Goal: Information Seeking & Learning: Learn about a topic

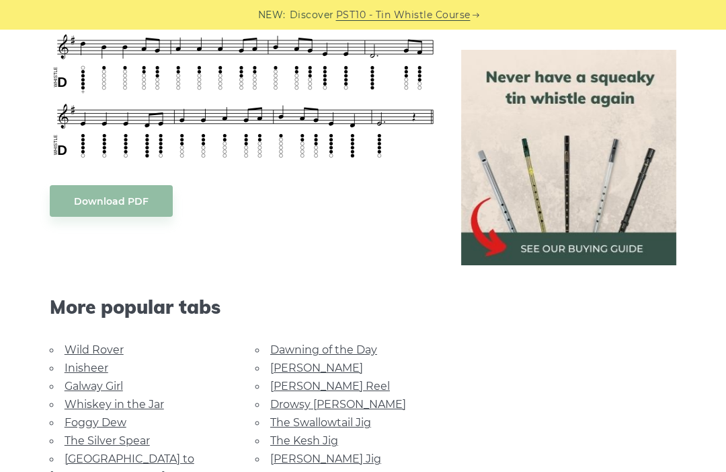
scroll to position [595, 0]
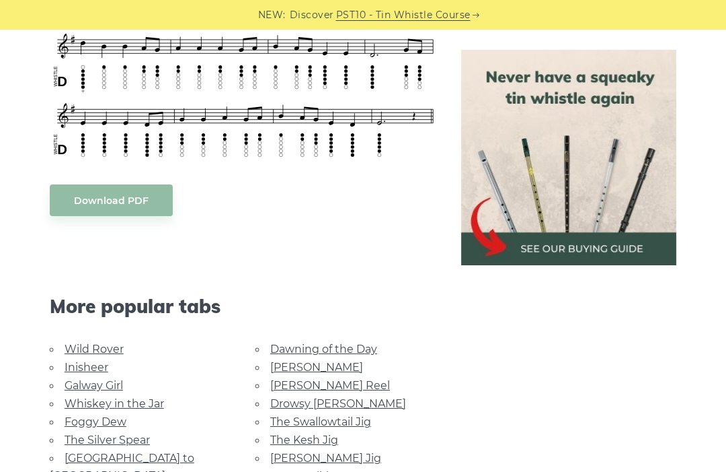
click at [116, 420] on link "Foggy Dew" at bounding box center [96, 421] width 62 height 13
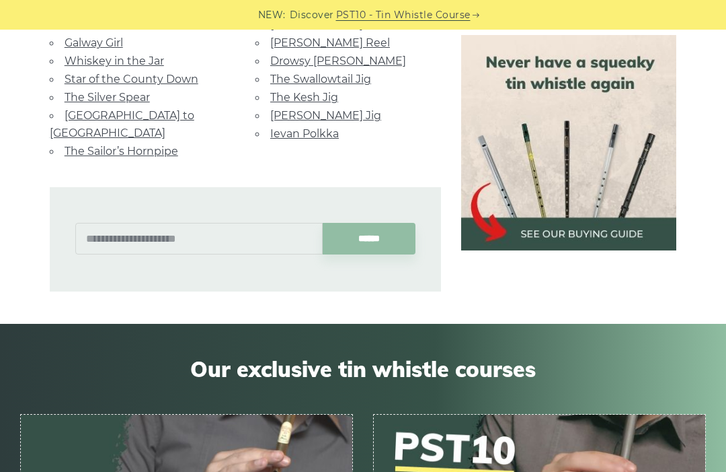
scroll to position [941, 0]
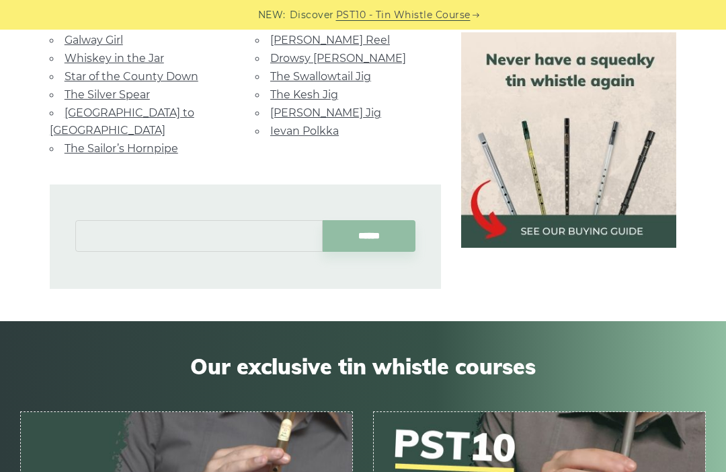
click at [98, 220] on input "text" at bounding box center [199, 236] width 248 height 32
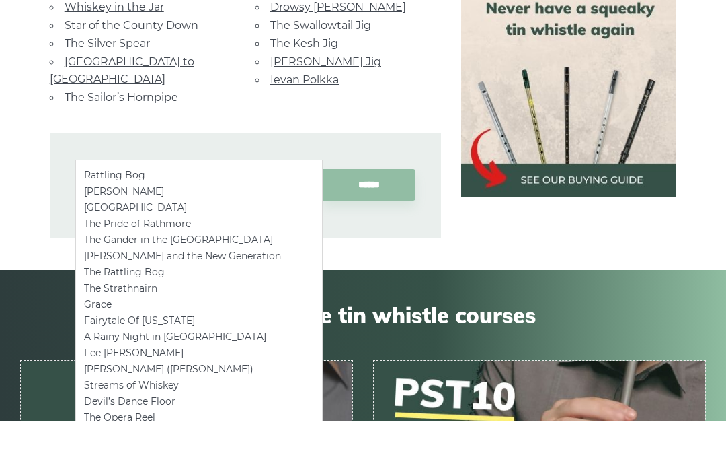
click at [110, 218] on li "Rattling Bog" at bounding box center [199, 226] width 230 height 16
type input "**********"
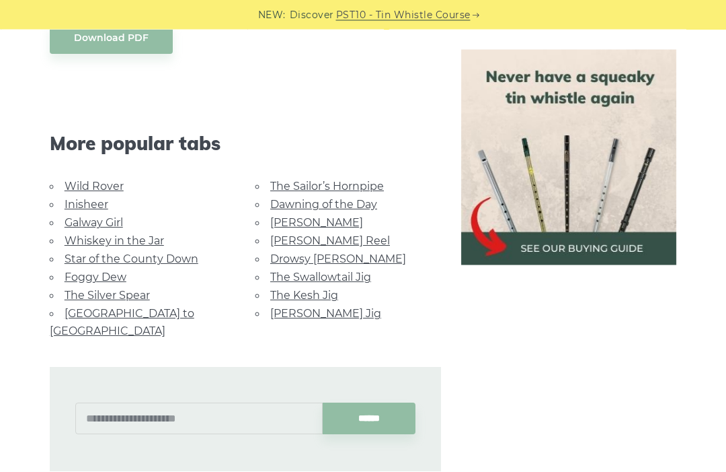
scroll to position [788, 0]
click at [73, 270] on link "Foggy Dew" at bounding box center [96, 276] width 62 height 13
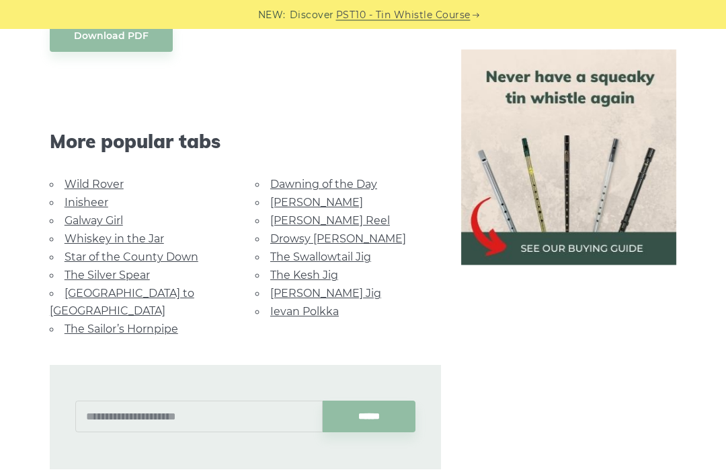
scroll to position [757, 0]
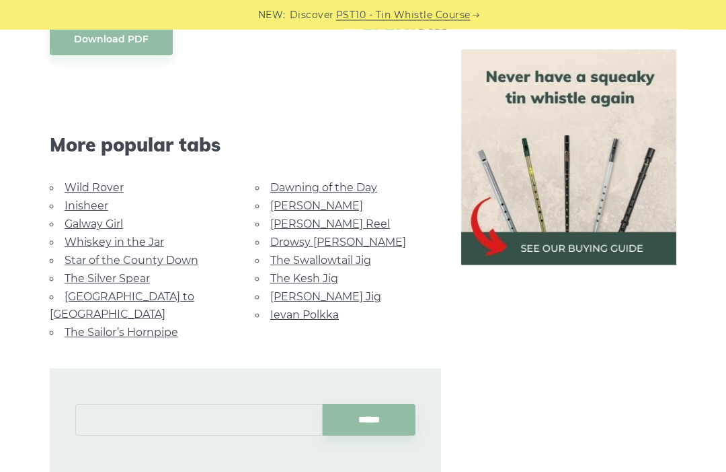
click at [120, 404] on input "text" at bounding box center [199, 420] width 248 height 32
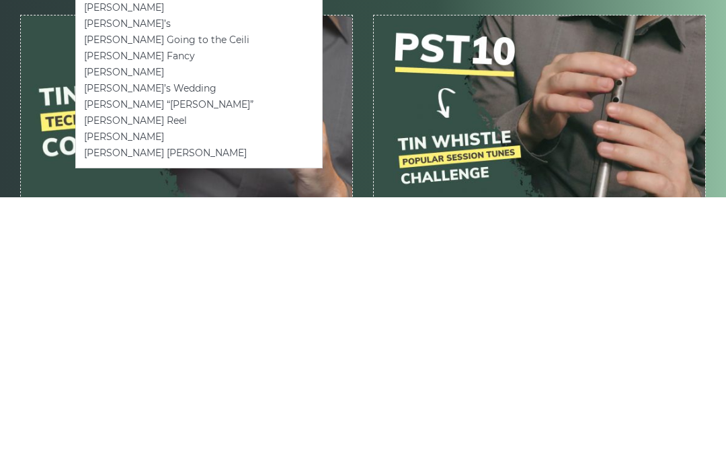
scroll to position [1063, 0]
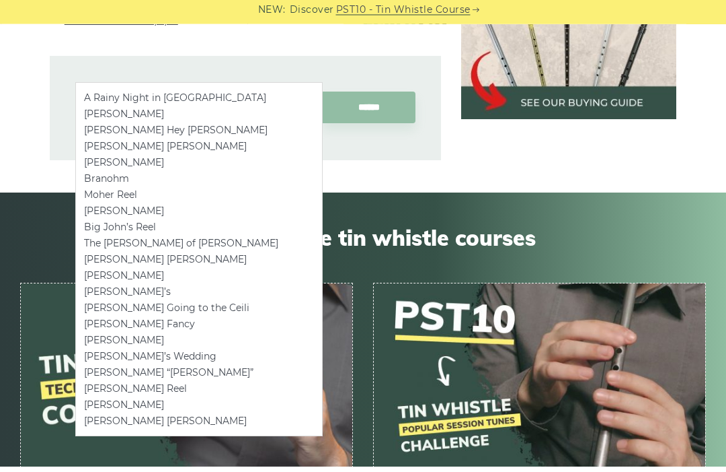
type input "*"
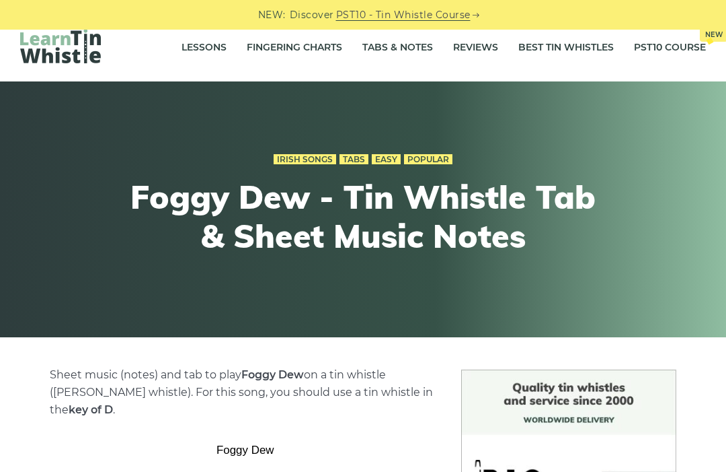
scroll to position [0, 0]
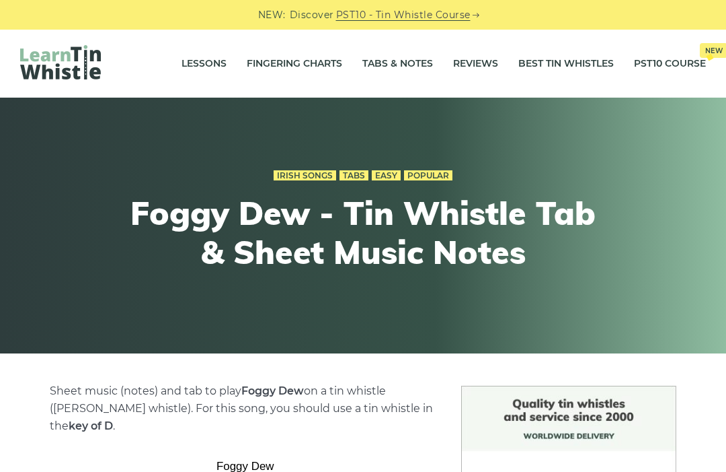
click at [463, 68] on link "Reviews" at bounding box center [475, 64] width 45 height 34
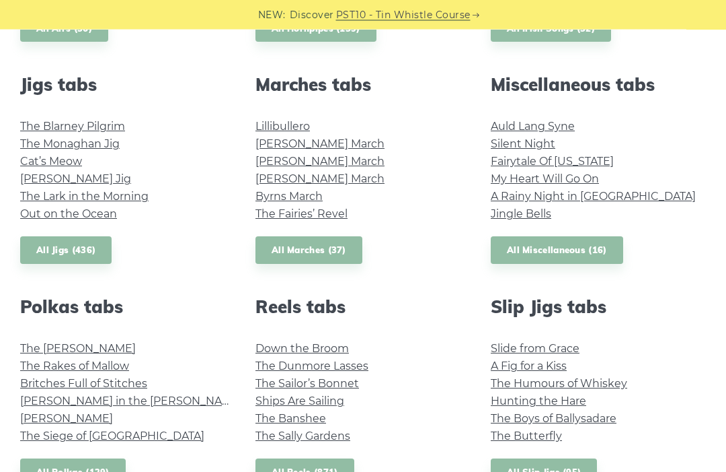
scroll to position [727, 0]
click at [517, 165] on link "Fairytale Of [US_STATE]" at bounding box center [552, 161] width 123 height 13
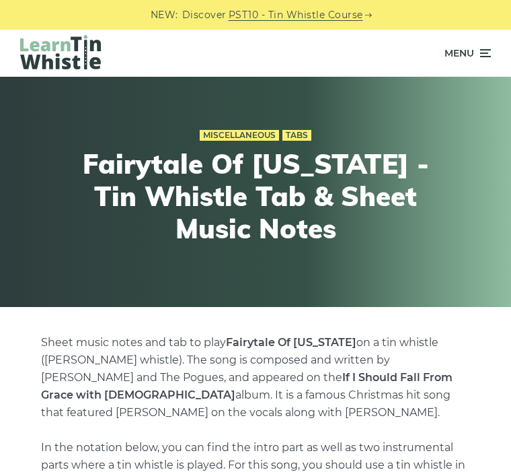
click at [57, 68] on img at bounding box center [60, 52] width 81 height 34
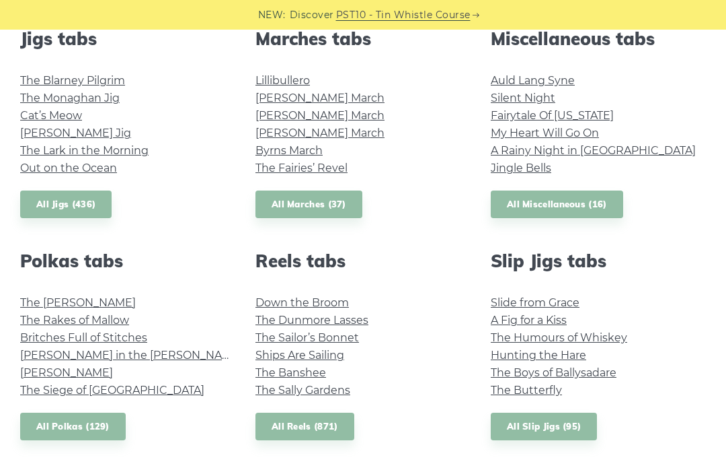
click at [516, 129] on link "My Heart Will Go On" at bounding box center [545, 132] width 108 height 13
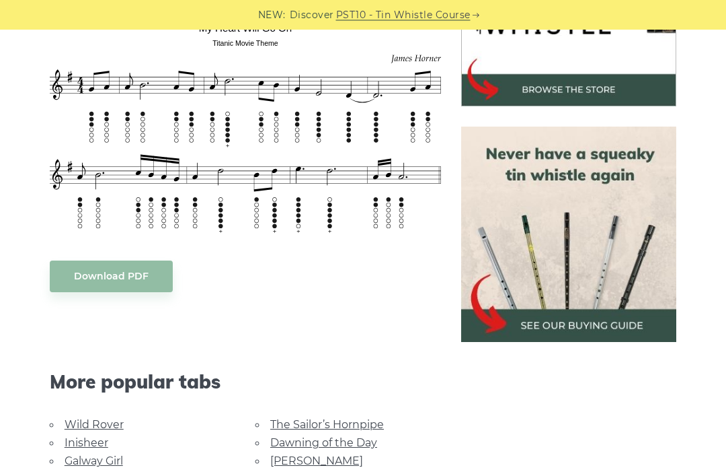
scroll to position [493, 0]
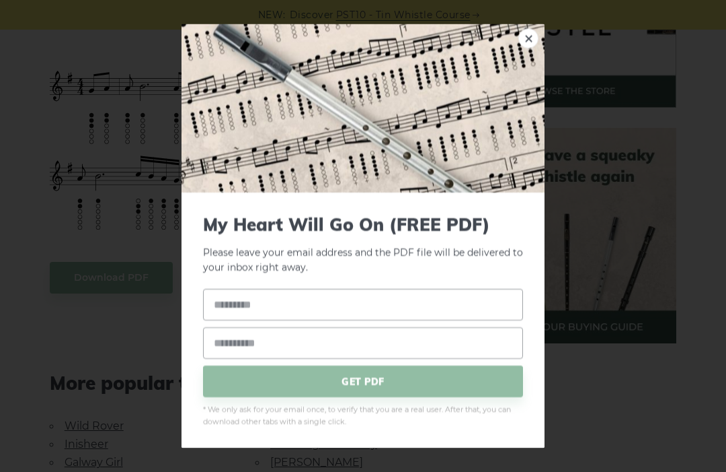
click at [48, 342] on div "× My Heart Will Go On (FREE PDF) Please leave your email address and the PDF fi…" at bounding box center [363, 236] width 726 height 472
click at [539, 64] on img at bounding box center [363, 108] width 363 height 168
click at [528, 48] on link "×" at bounding box center [529, 38] width 20 height 20
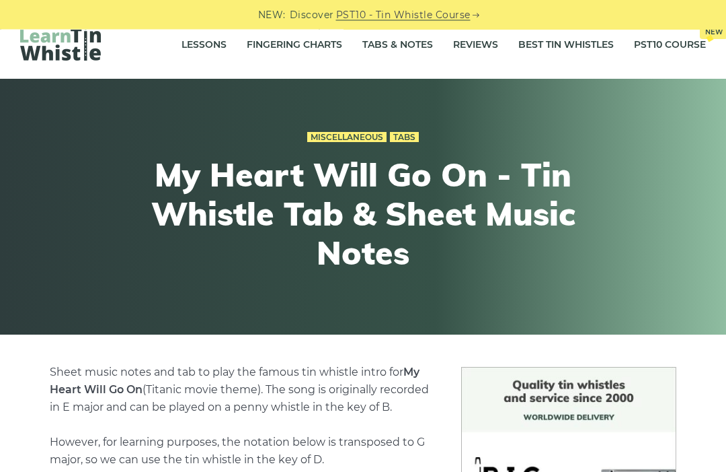
scroll to position [0, 0]
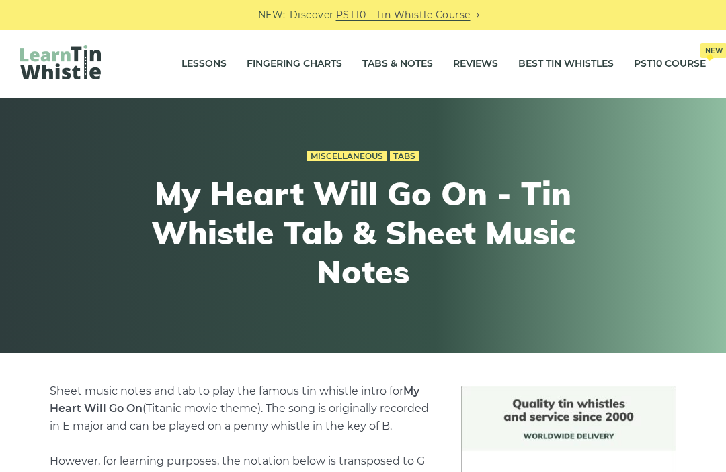
click at [553, 61] on link "Best Tin Whistles" at bounding box center [567, 64] width 96 height 34
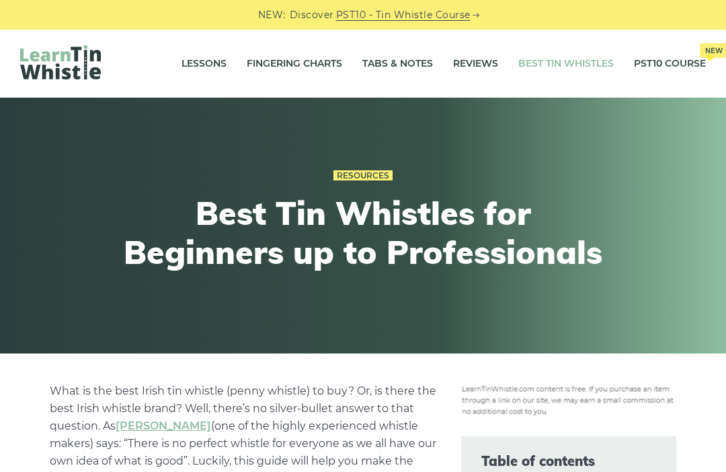
click at [400, 63] on link "Tabs & Notes" at bounding box center [398, 64] width 71 height 34
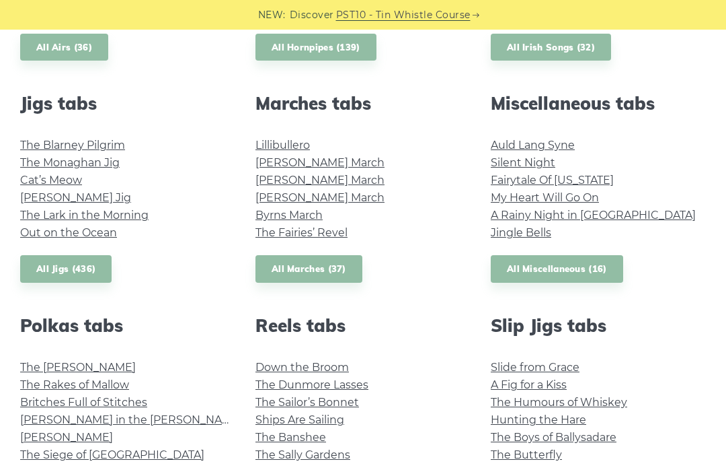
scroll to position [706, 0]
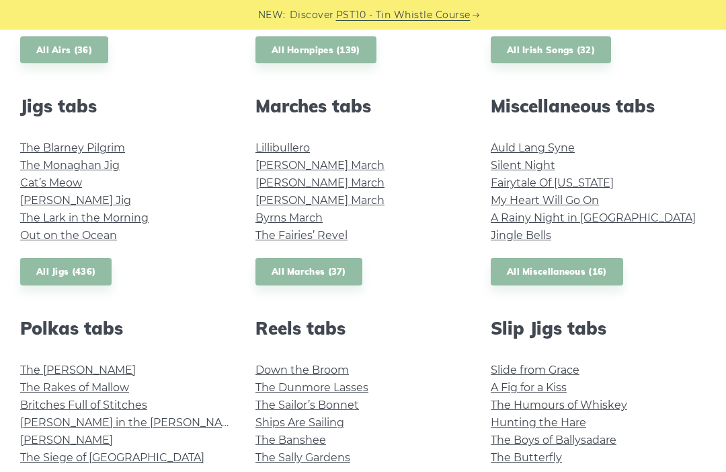
click at [543, 282] on link "All Miscellaneous (16)" at bounding box center [557, 272] width 133 height 28
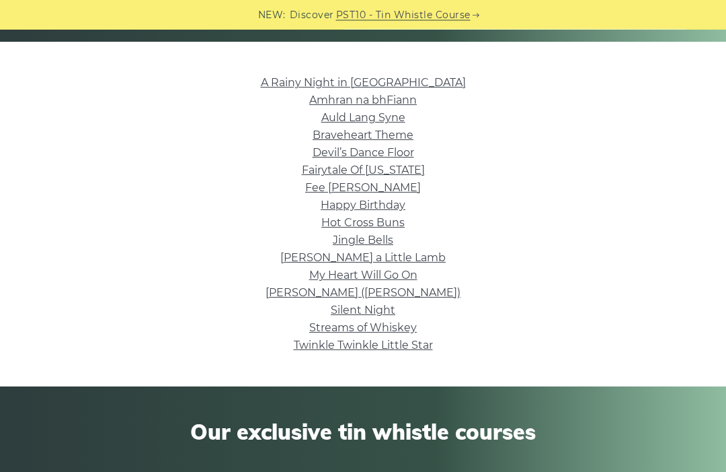
scroll to position [311, 0]
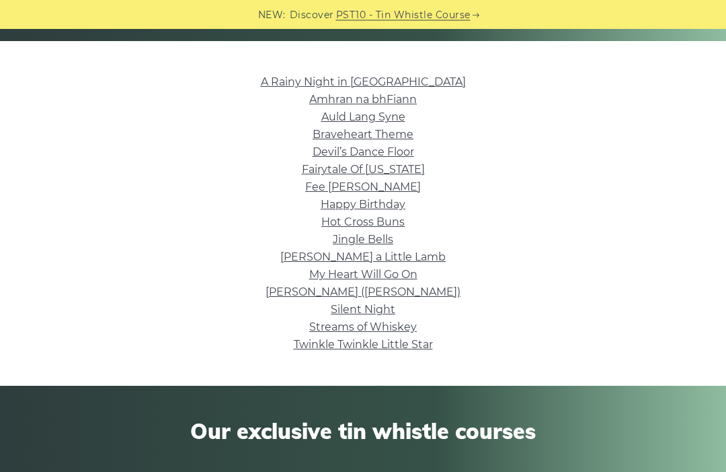
click at [384, 100] on link "Amhran na bhFiann" at bounding box center [363, 99] width 108 height 13
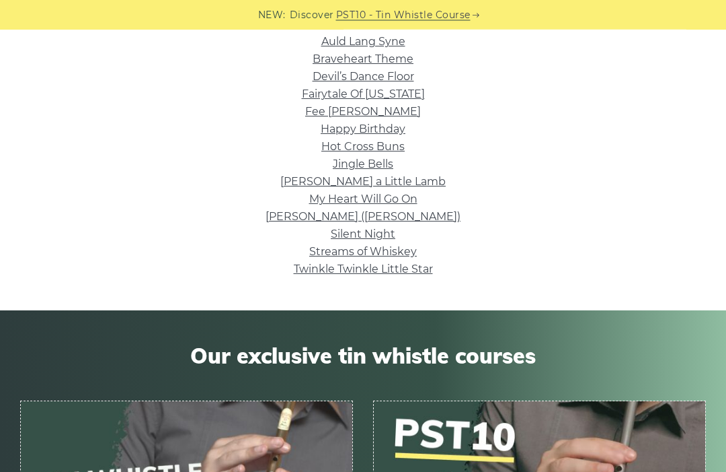
scroll to position [385, 0]
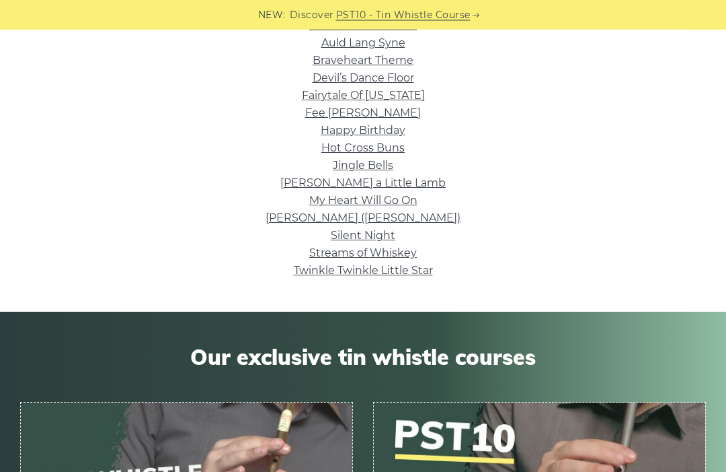
click at [428, 217] on link "[PERSON_NAME] ([PERSON_NAME])" at bounding box center [363, 218] width 195 height 13
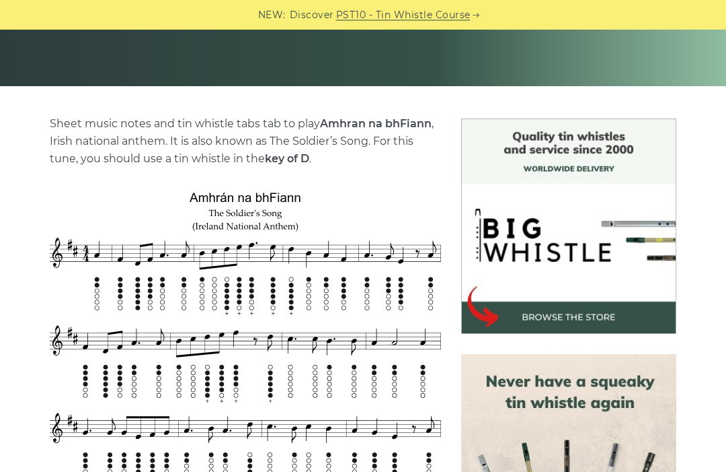
scroll to position [210, 0]
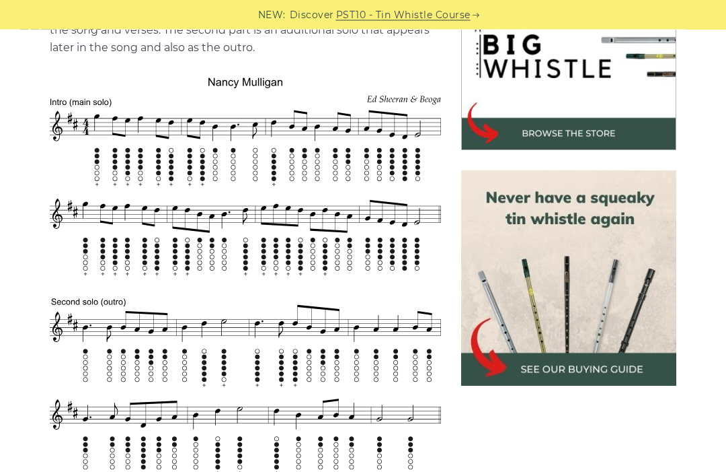
scroll to position [443, 0]
